Goal: Task Accomplishment & Management: Use online tool/utility

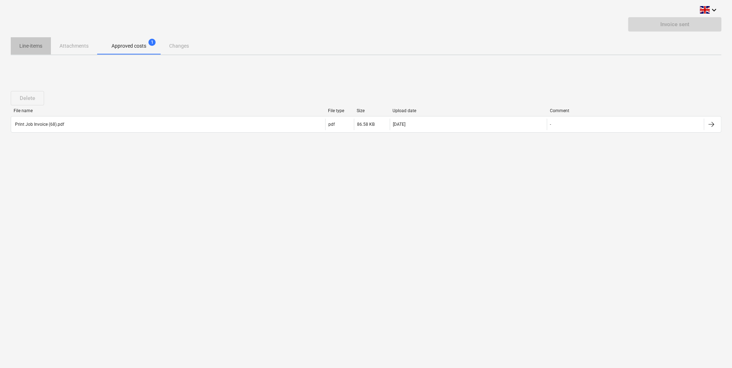
click at [16, 44] on span "Line-items" at bounding box center [31, 46] width 40 height 12
click at [14, 51] on span "Line-items" at bounding box center [31, 46] width 40 height 12
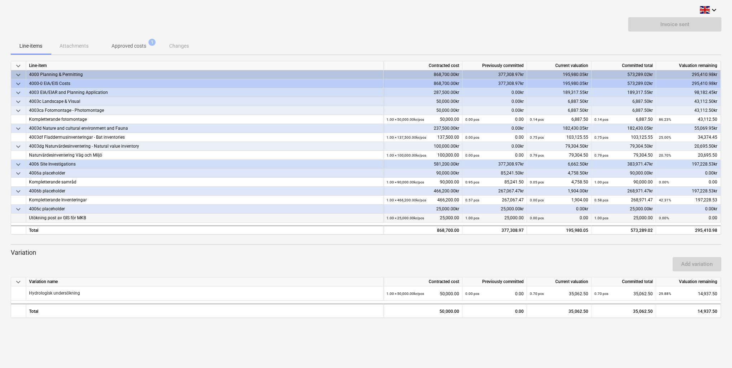
click at [150, 215] on div "Utökning post av GIS för MKB" at bounding box center [205, 218] width 352 height 9
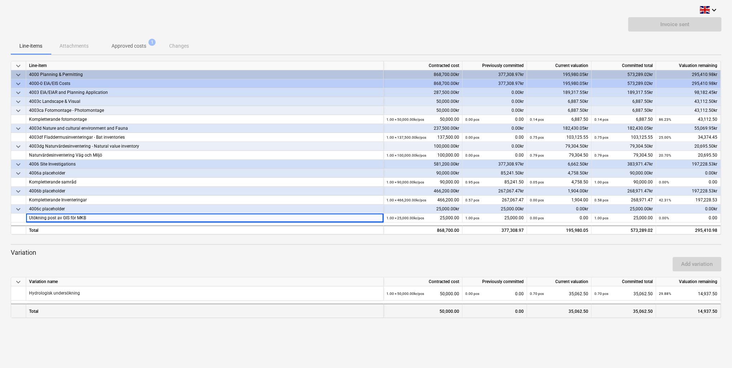
click at [162, 315] on div "Total" at bounding box center [205, 311] width 358 height 14
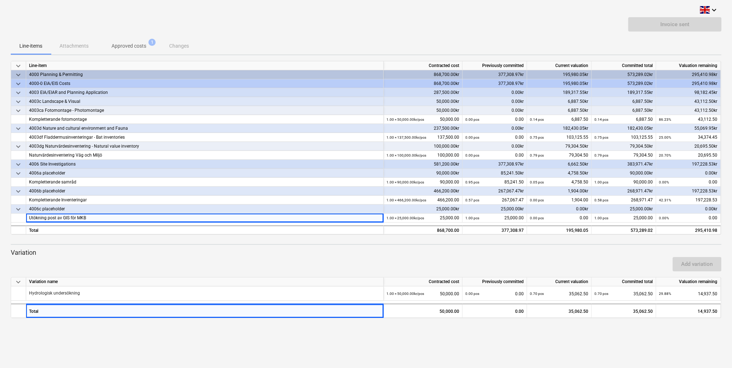
click at [146, 340] on div "keyboard_arrow_down Invoice sent Line-items Attachments Approved costs 1 Change…" at bounding box center [366, 184] width 732 height 368
click at [160, 269] on div "Add variation" at bounding box center [366, 264] width 717 height 20
click at [163, 214] on div "Utökning post av GIS för MKB" at bounding box center [205, 218] width 352 height 9
click at [146, 192] on div "4006b placeholder" at bounding box center [205, 191] width 352 height 9
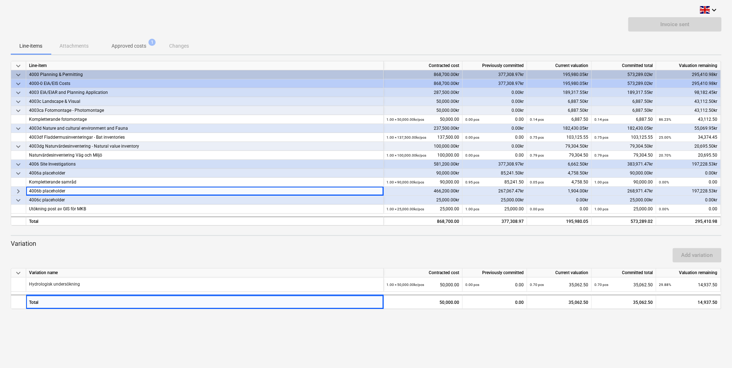
click at [146, 192] on div "4006b placeholder" at bounding box center [205, 191] width 352 height 9
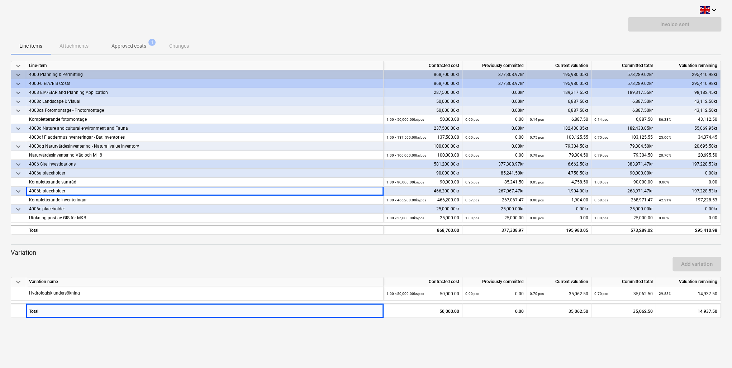
click at [420, 170] on div "90,000.00kr" at bounding box center [423, 173] width 79 height 9
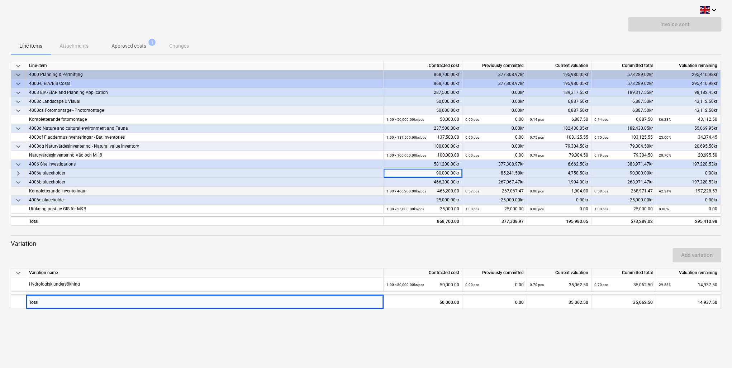
click at [419, 163] on div "581,200.00kr" at bounding box center [423, 164] width 79 height 9
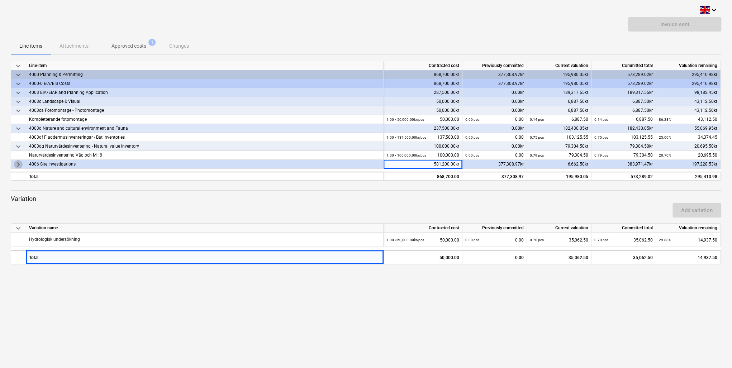
click at [20, 162] on span "keyboard_arrow_right" at bounding box center [18, 164] width 9 height 9
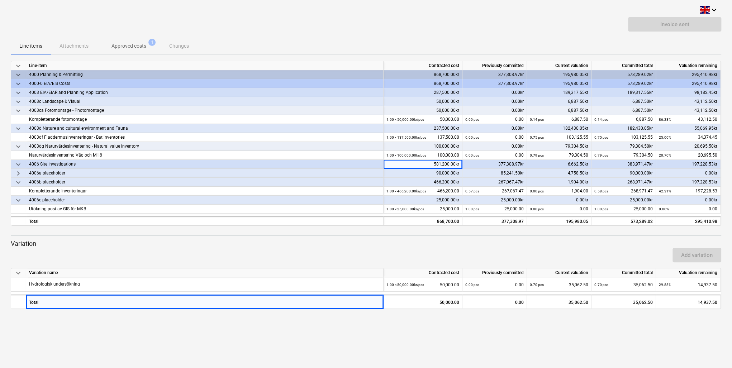
drag, startPoint x: 631, startPoint y: 340, endPoint x: 626, endPoint y: 341, distance: 5.8
click at [626, 341] on div "keyboard_arrow_down Invoice sent Line-items Attachments Approved costs 1 Change…" at bounding box center [366, 184] width 732 height 368
